Goal: Task Accomplishment & Management: Use online tool/utility

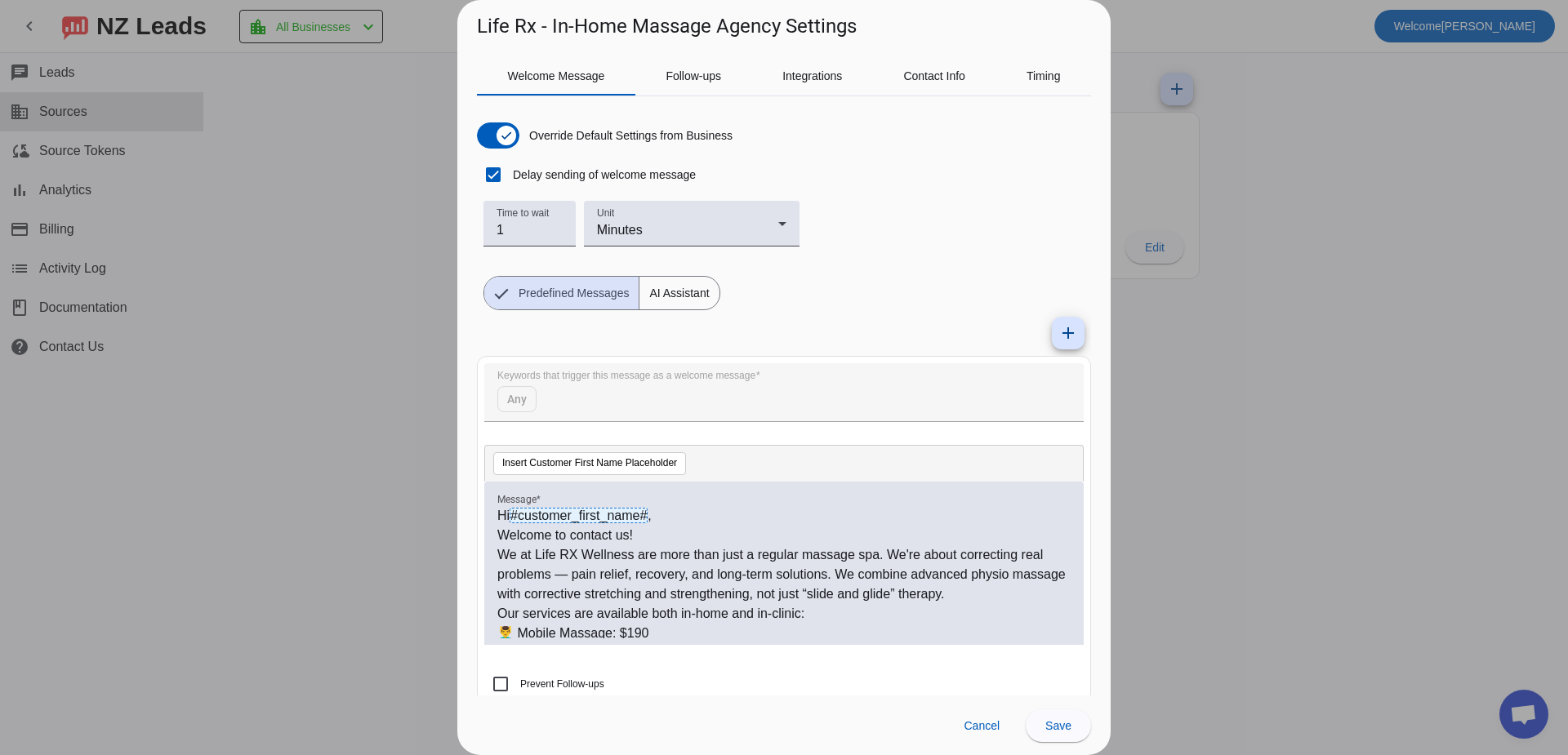
scroll to position [24, 0]
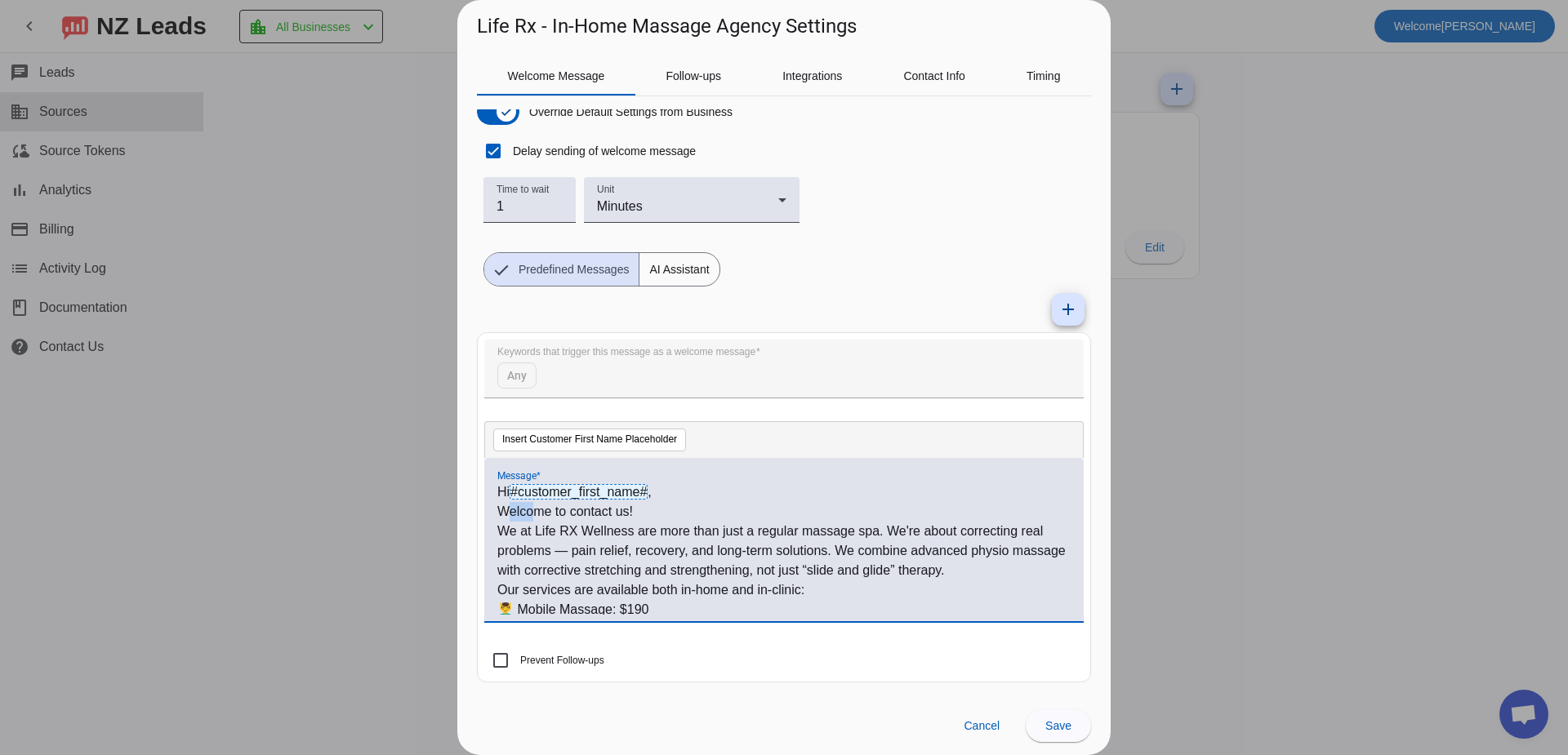
drag, startPoint x: 503, startPoint y: 516, endPoint x: 531, endPoint y: 515, distance: 28.0
click at [531, 515] on p "Welcome to contact us!" at bounding box center [784, 512] width 573 height 20
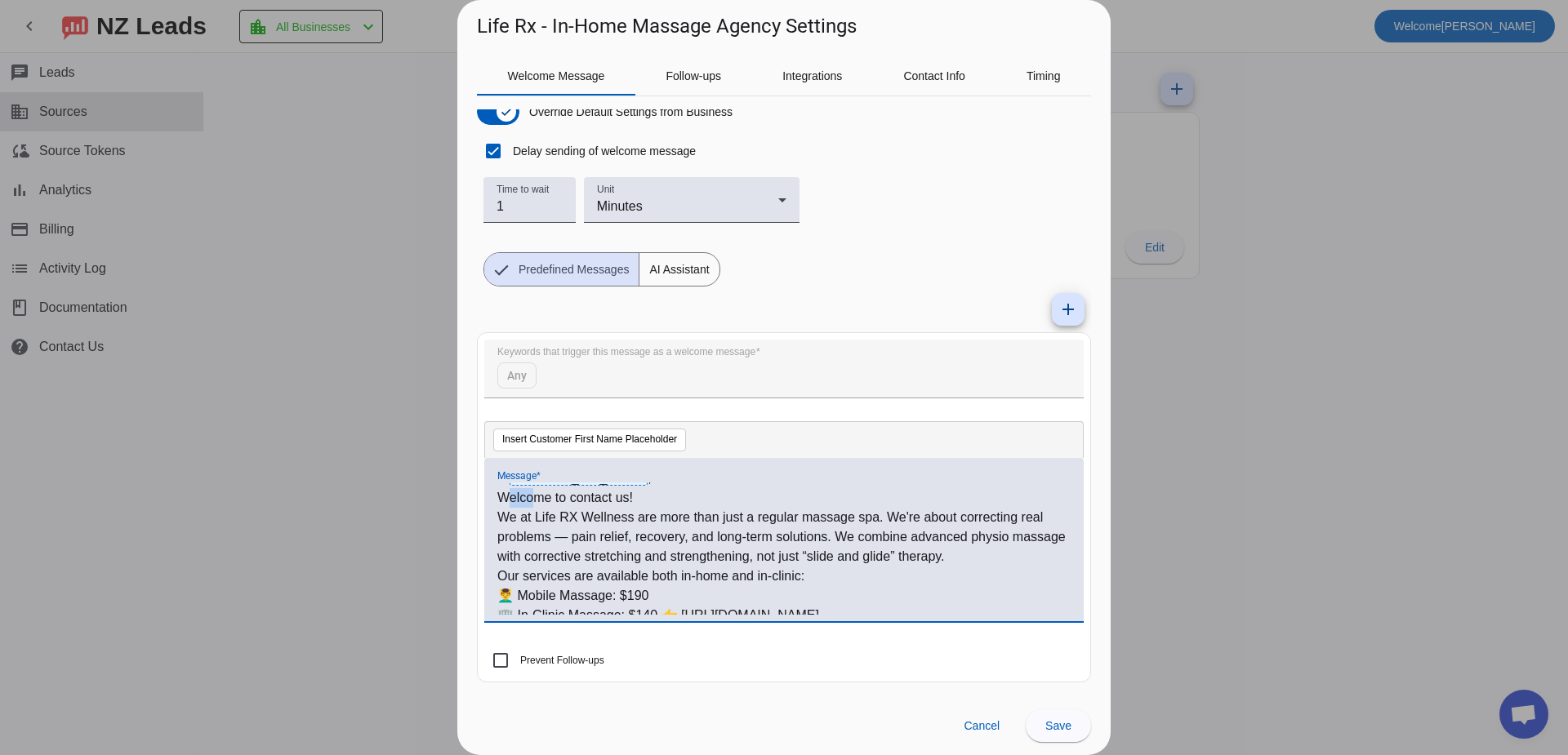
scroll to position [0, 0]
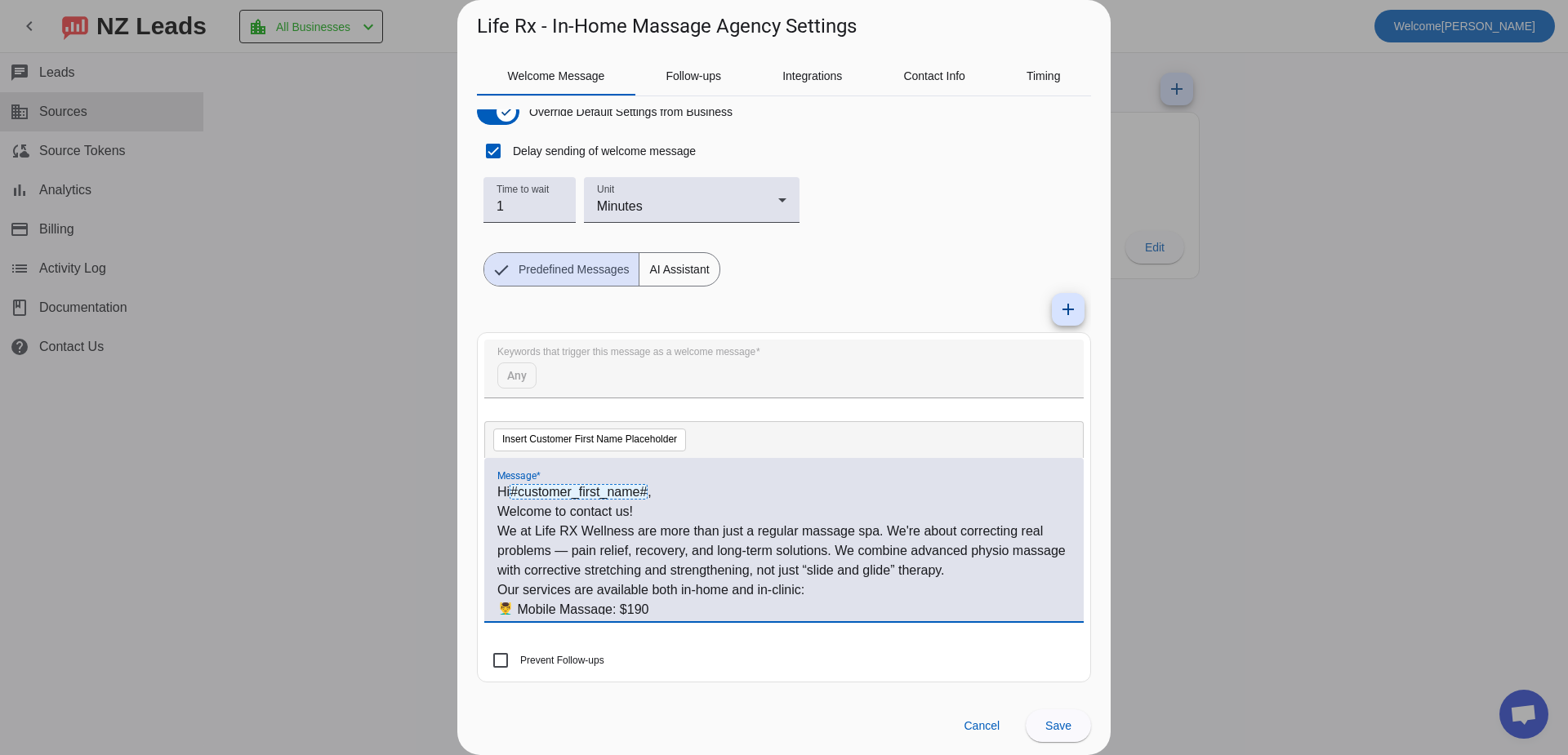
click at [651, 552] on p "We at Life RX Wellness are more than just a regular massage spa. We're about co…" at bounding box center [784, 551] width 573 height 59
click at [498, 529] on p "We at Life RX Wellness are more than just a regular massage spa. We're about co…" at bounding box center [784, 551] width 573 height 59
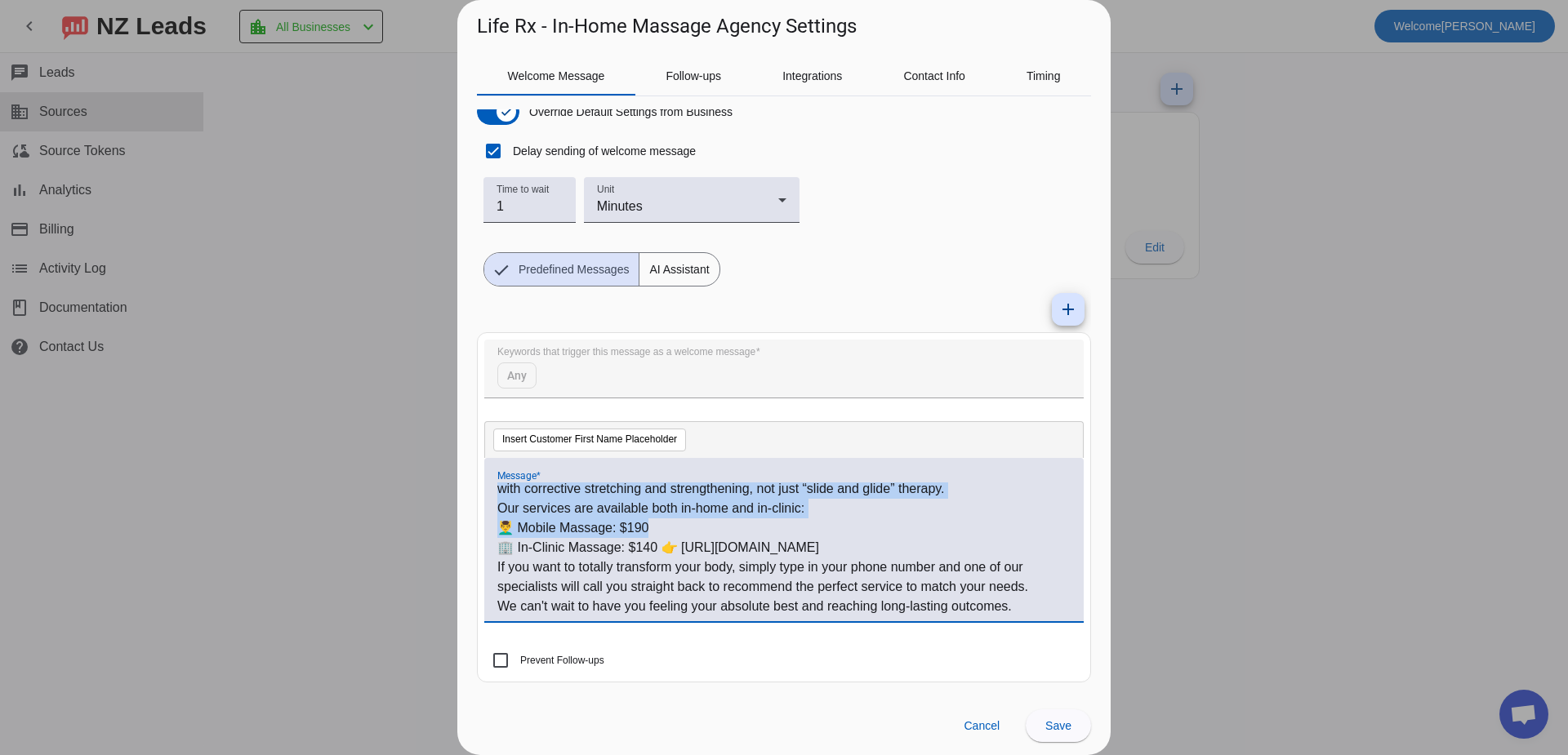
scroll to position [103, 0]
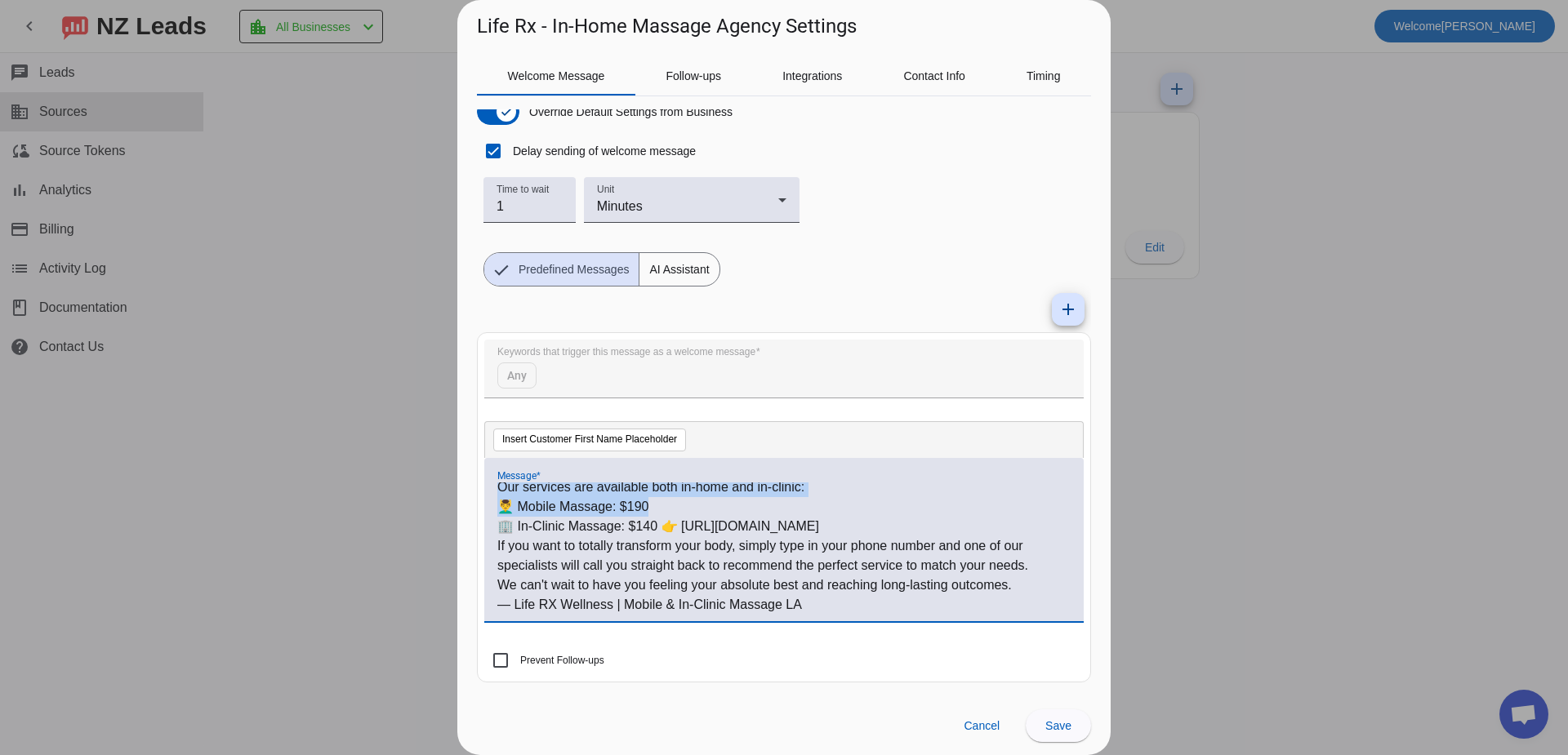
drag, startPoint x: 498, startPoint y: 529, endPoint x: 858, endPoint y: 612, distance: 369.4
click at [858, 612] on div "Hi #customer_first_name# , Welcome to contact us! We at Life RX Wellness are mo…" at bounding box center [784, 548] width 573 height 132
copy div "We at Life RX Wellness are more than just a regular massage spa. We're about co…"
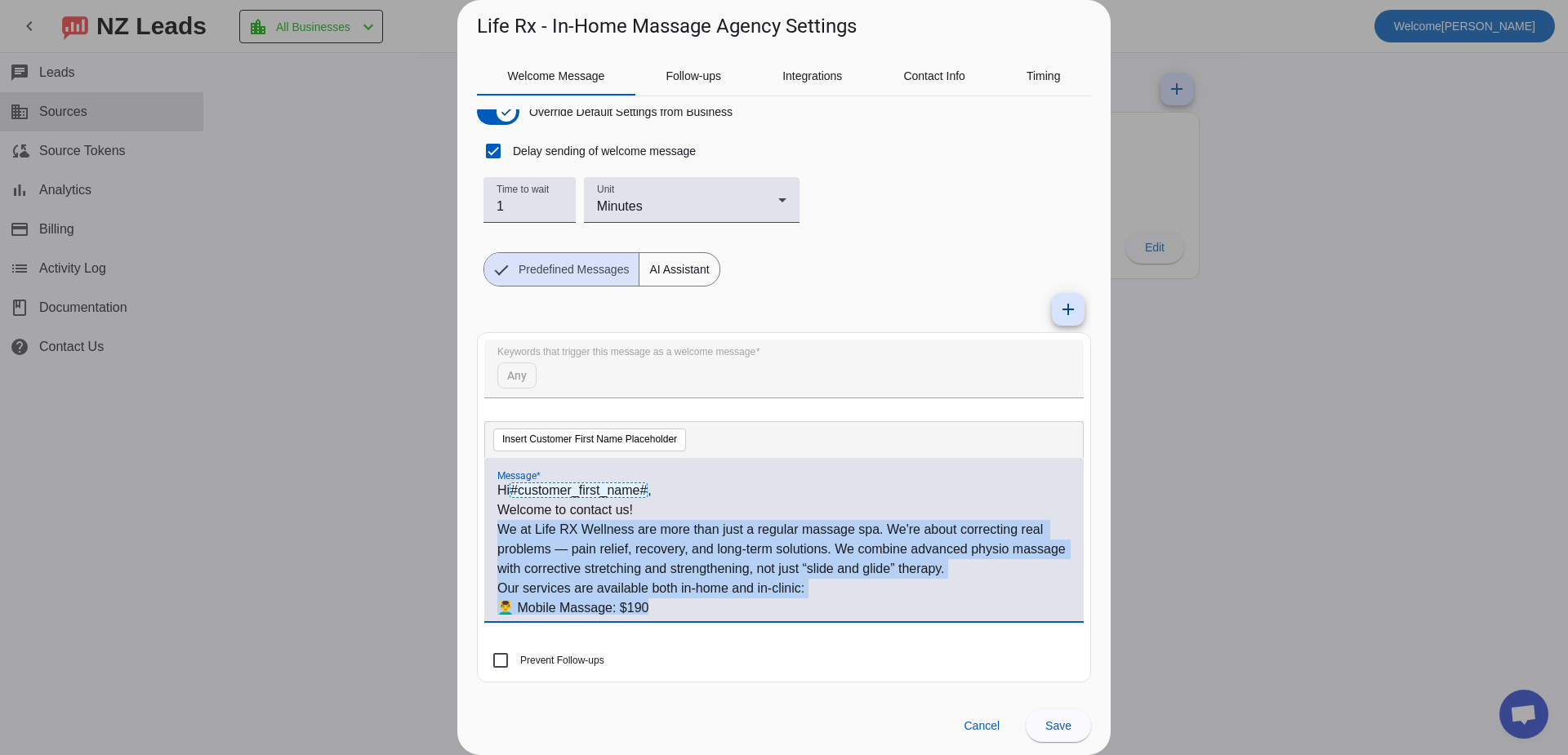
scroll to position [0, 0]
copy div "We at Life RX Wellness are more than just a regular massage spa. We're about co…"
